Goal: Navigation & Orientation: Find specific page/section

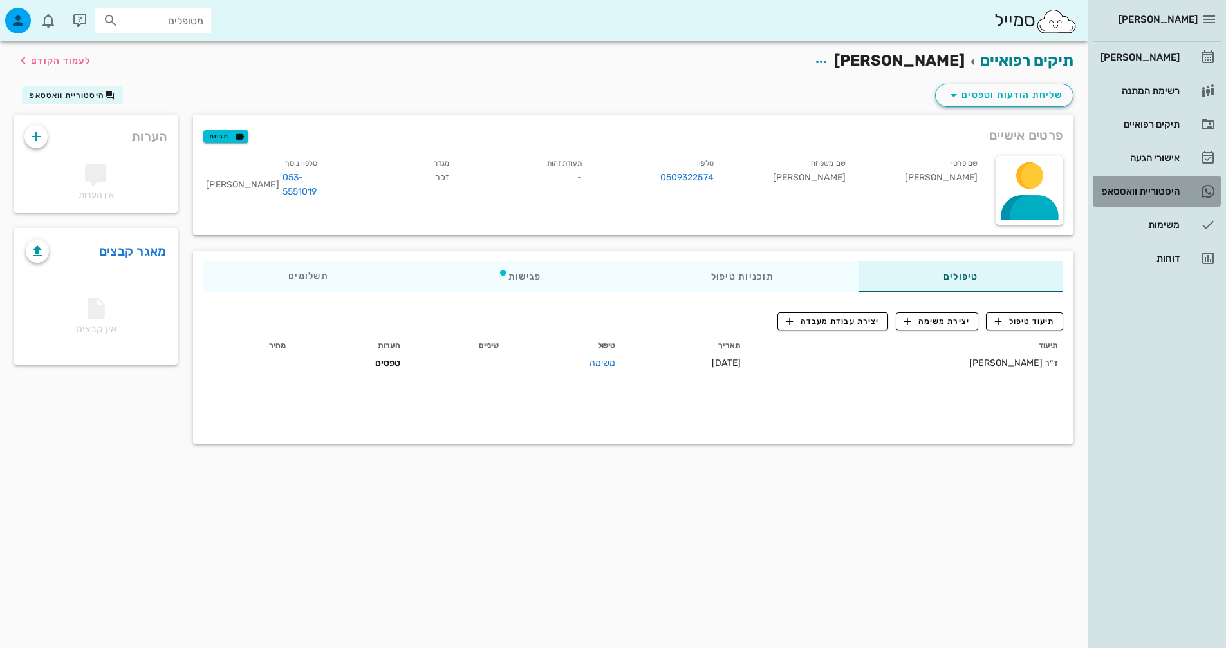
drag, startPoint x: 0, startPoint y: 0, endPoint x: 1116, endPoint y: 194, distance: 1132.9
click at [1116, 194] on div "היסטוריית וואטסאפ" at bounding box center [1139, 191] width 82 height 10
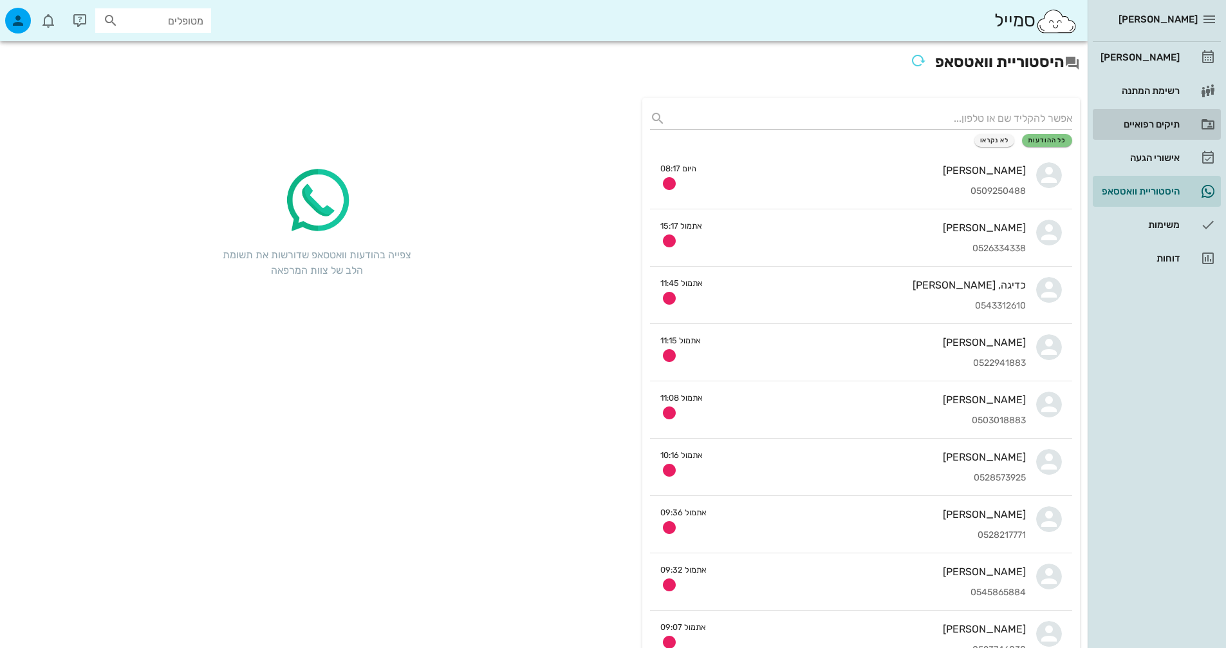
click at [1144, 120] on div "תיקים רפואיים" at bounding box center [1139, 124] width 82 height 10
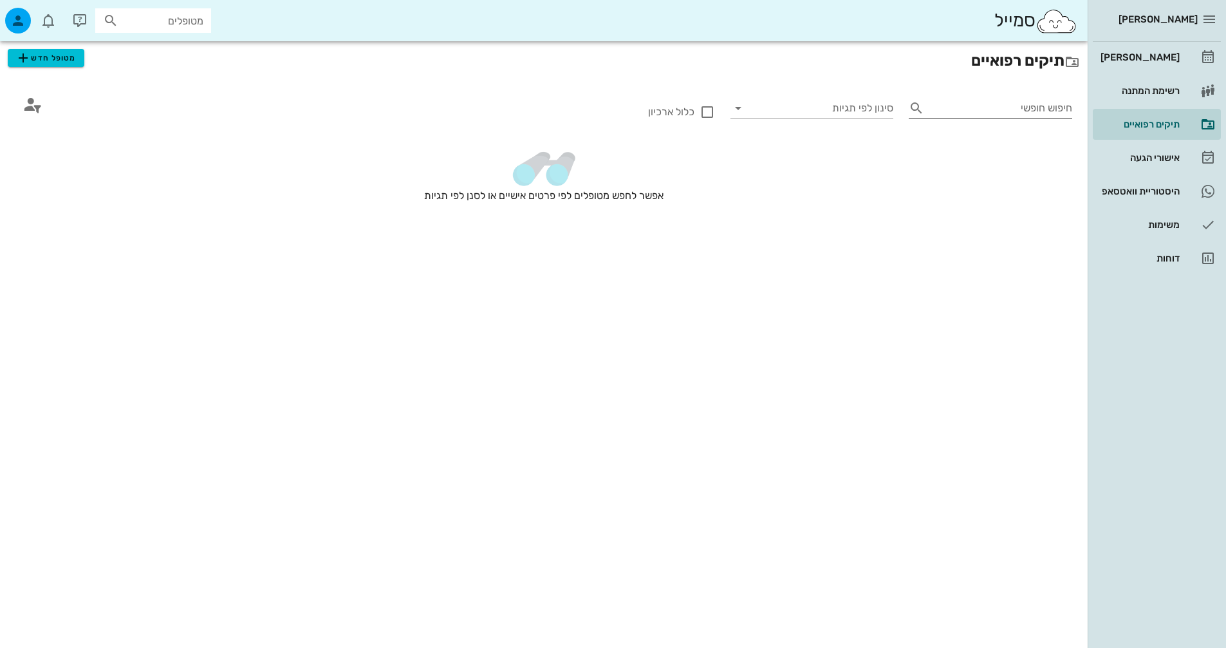
click at [1031, 101] on div "חיפוש חופשי" at bounding box center [1000, 108] width 143 height 21
click at [1136, 85] on div "רשימת המתנה" at bounding box center [1139, 90] width 82 height 21
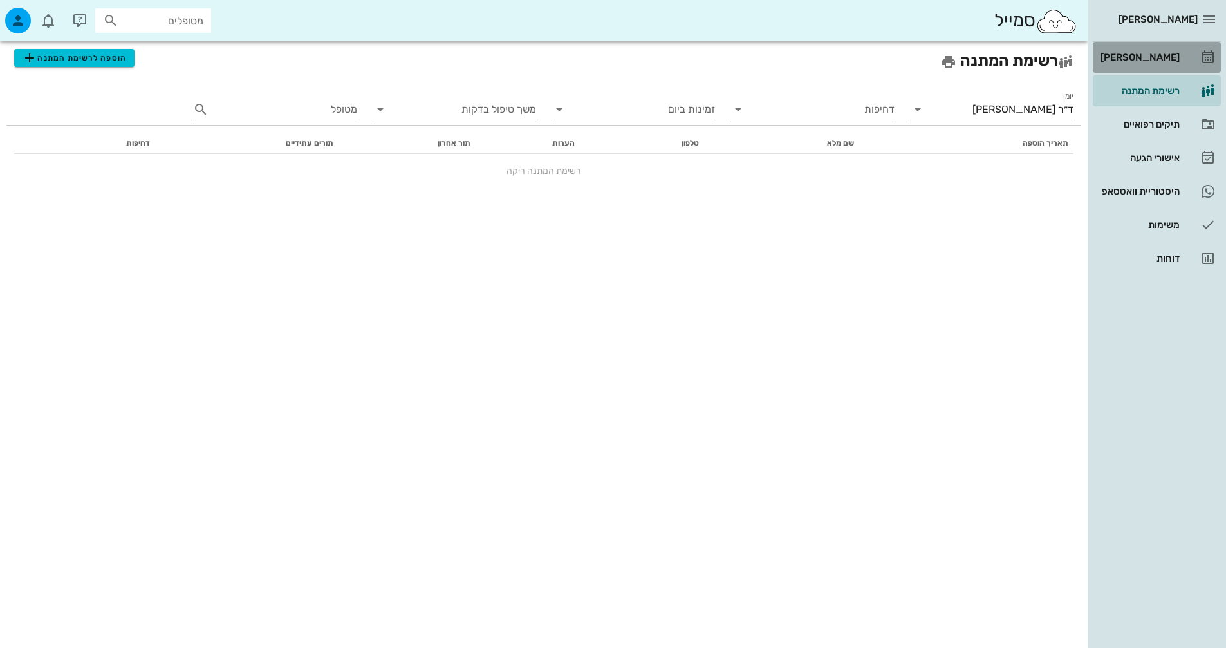
click at [1154, 54] on div "[PERSON_NAME]" at bounding box center [1139, 57] width 82 height 10
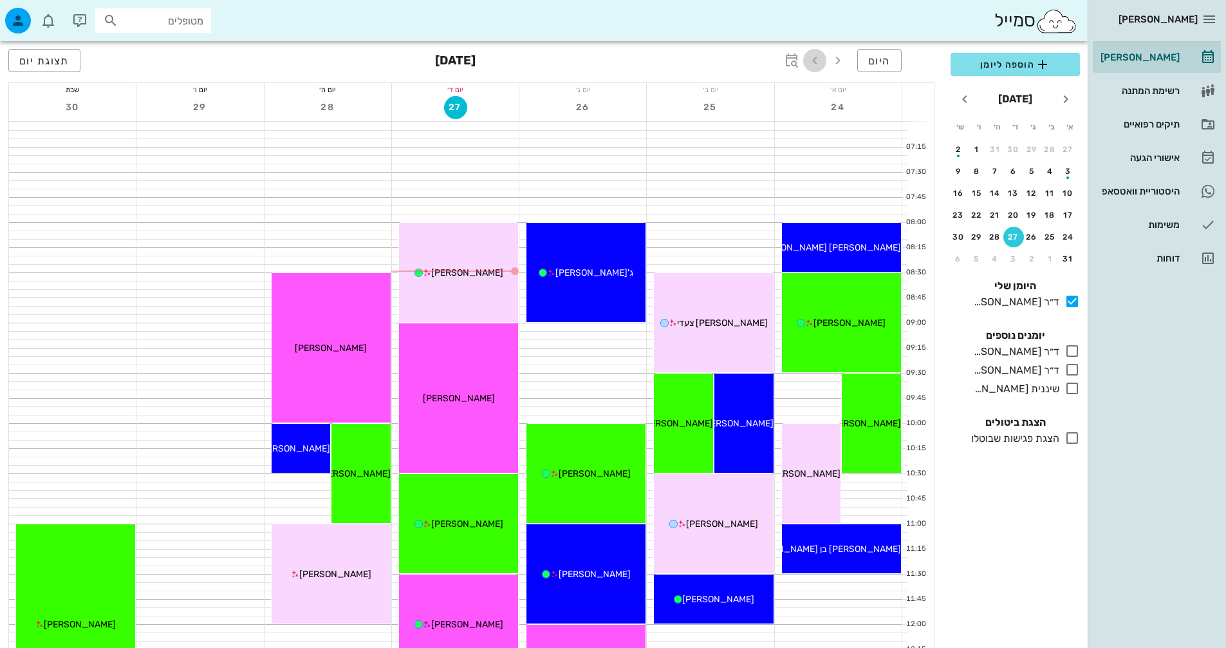
click at [817, 61] on icon "button" at bounding box center [814, 60] width 15 height 15
